Goal: Transaction & Acquisition: Purchase product/service

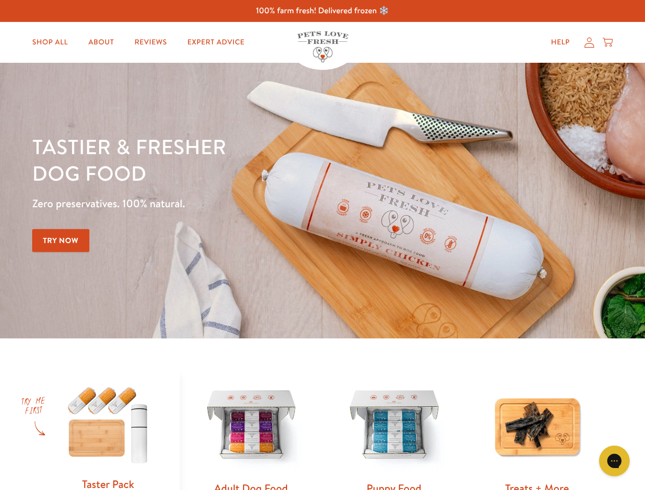
click at [322, 245] on div "Tastier & fresher dog food Zero preservatives. 100% natural. Try Now" at bounding box center [225, 200] width 387 height 135
click at [615, 461] on icon "Gorgias live chat" at bounding box center [614, 461] width 10 height 10
